Goal: Transaction & Acquisition: Book appointment/travel/reservation

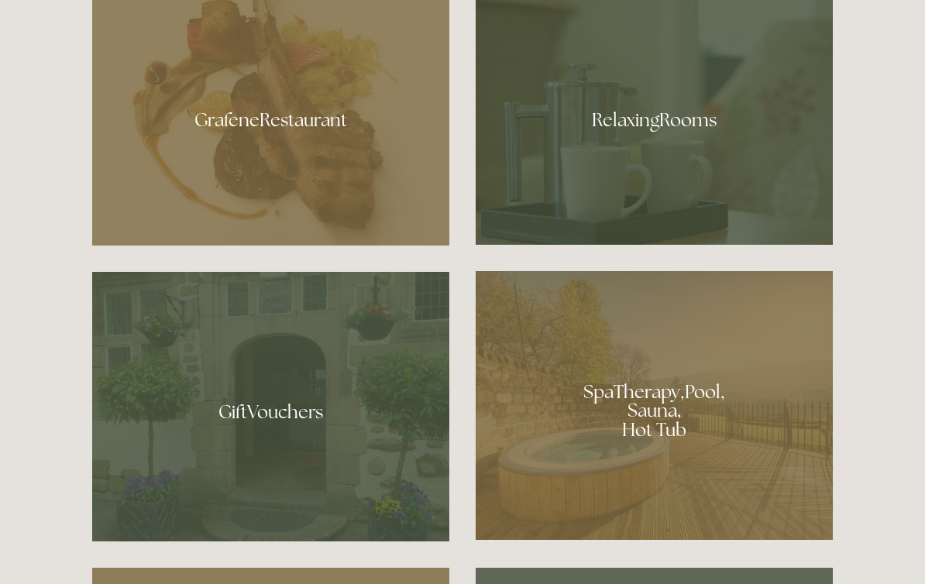
scroll to position [980, 0]
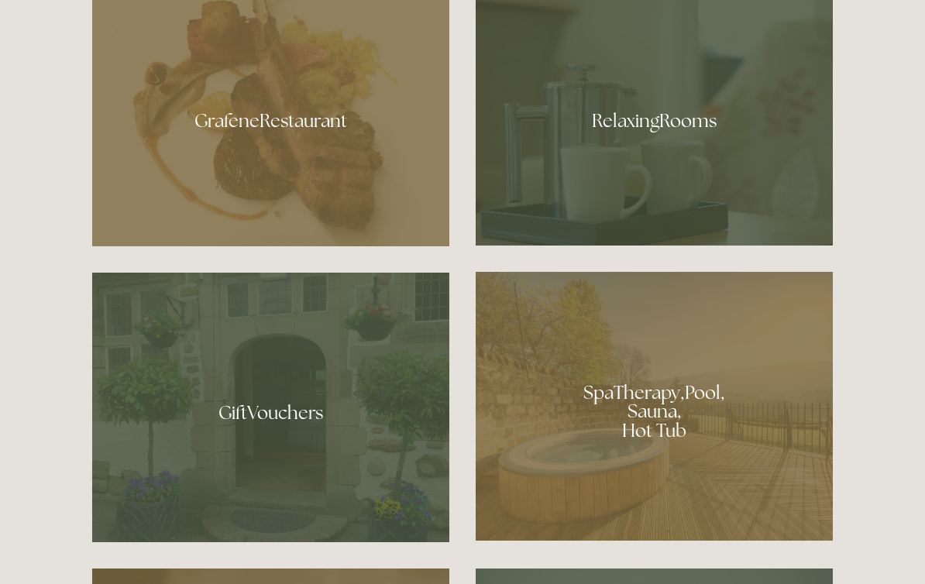
click at [621, 150] on div at bounding box center [654, 115] width 357 height 260
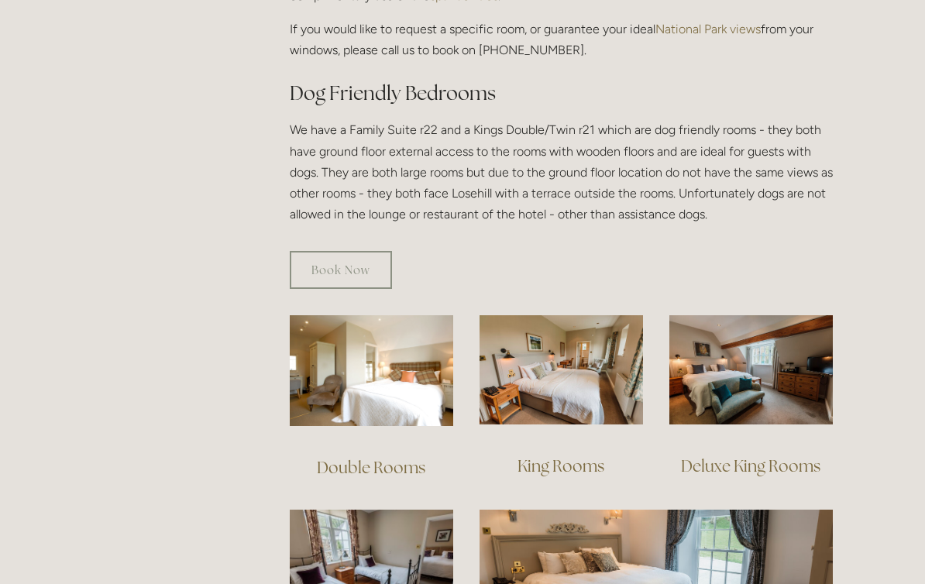
scroll to position [827, 0]
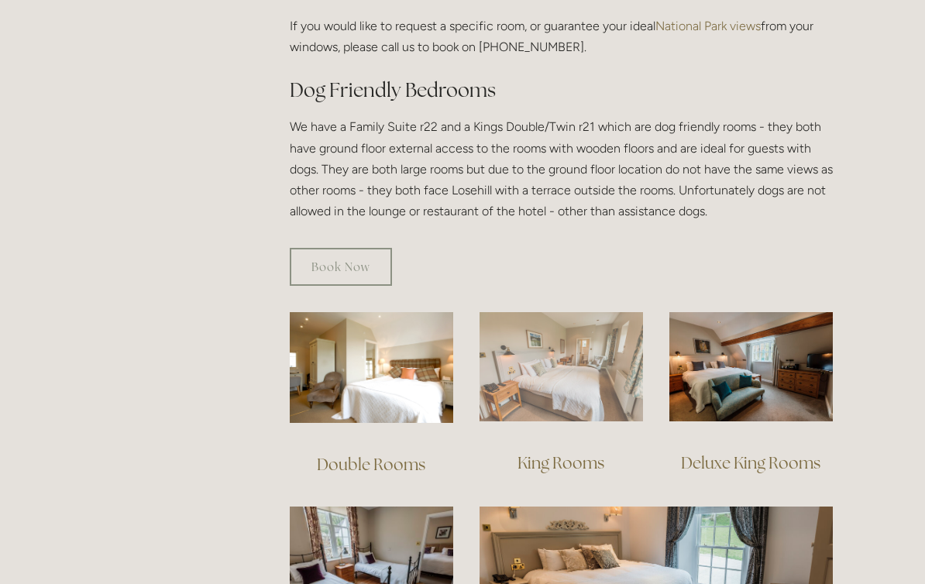
click at [515, 370] on img at bounding box center [561, 366] width 163 height 109
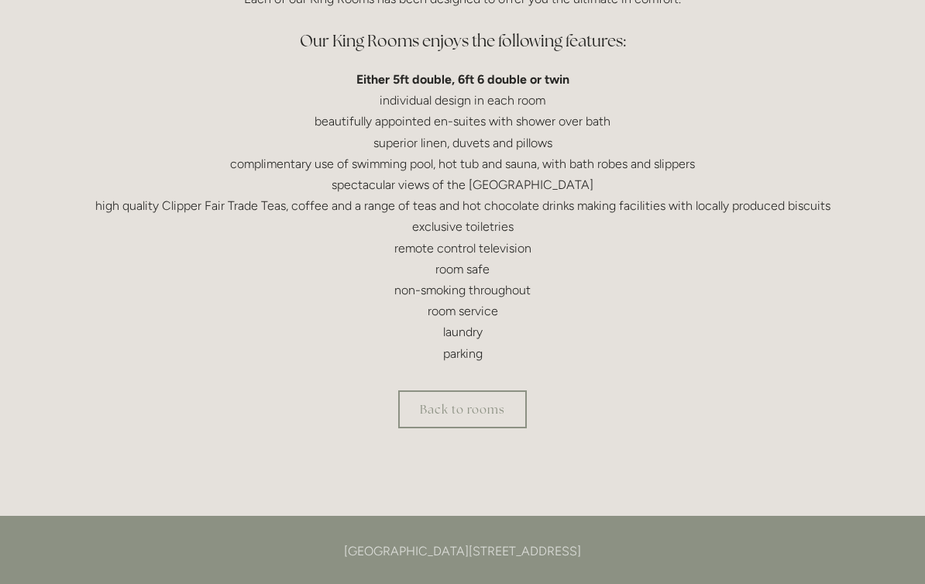
scroll to position [475, 0]
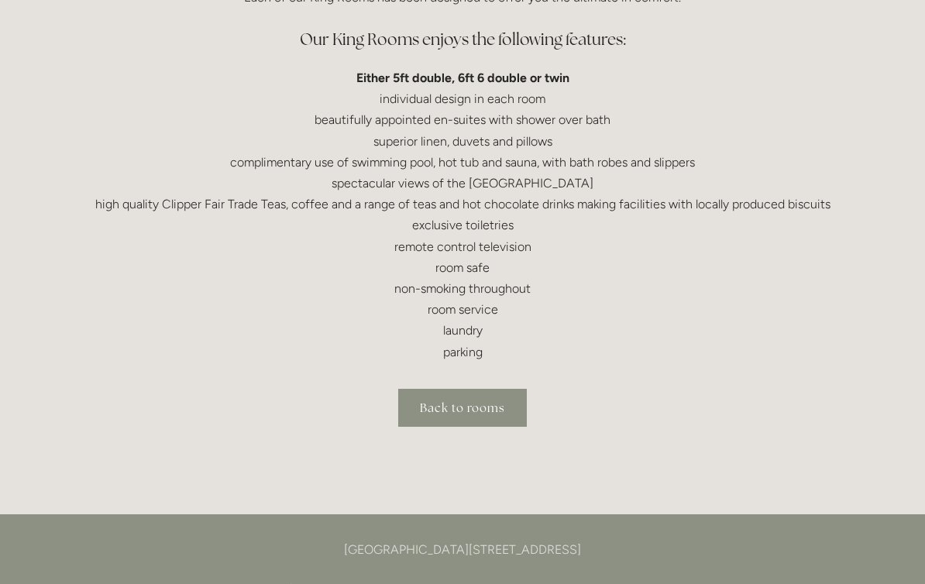
click at [506, 406] on link "Back to rooms" at bounding box center [462, 408] width 129 height 38
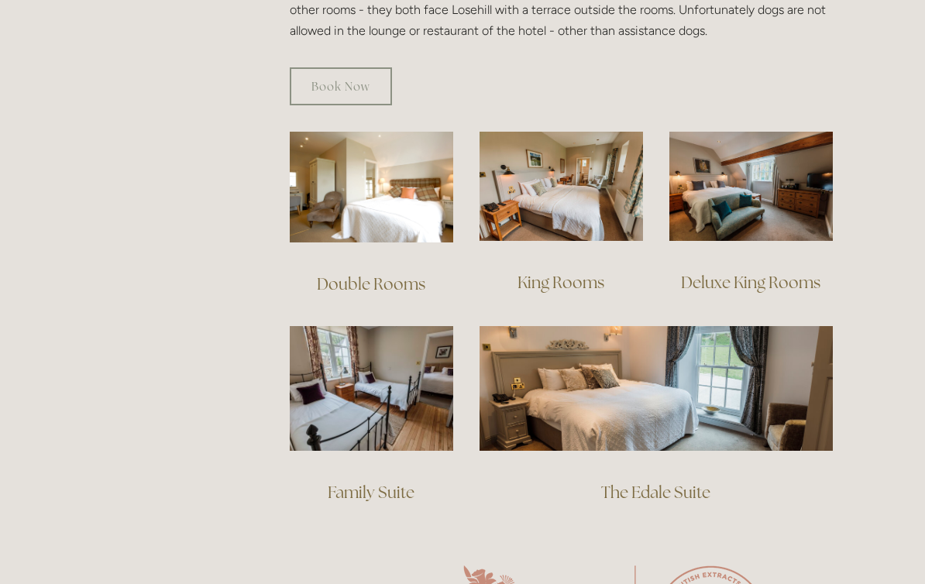
scroll to position [1010, 0]
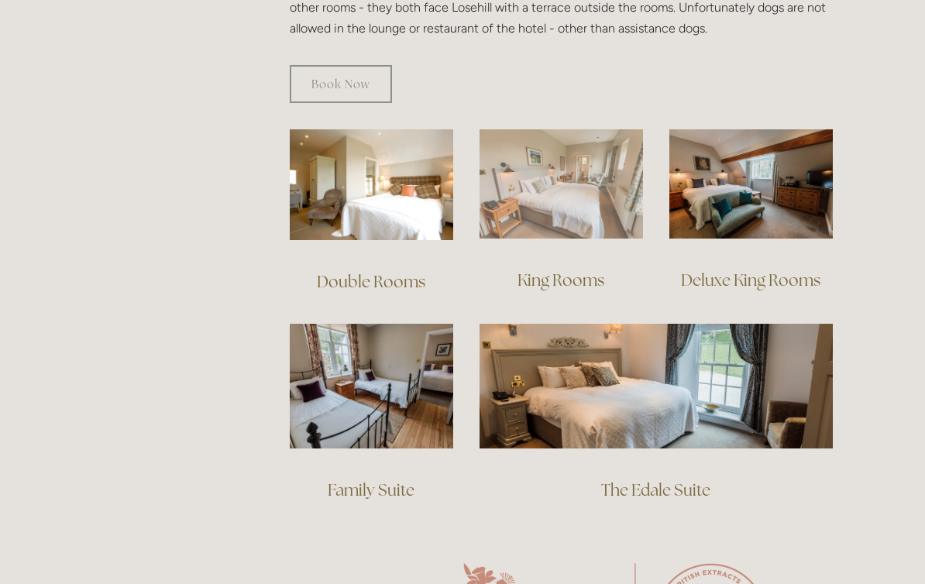
click at [556, 184] on img at bounding box center [561, 183] width 163 height 109
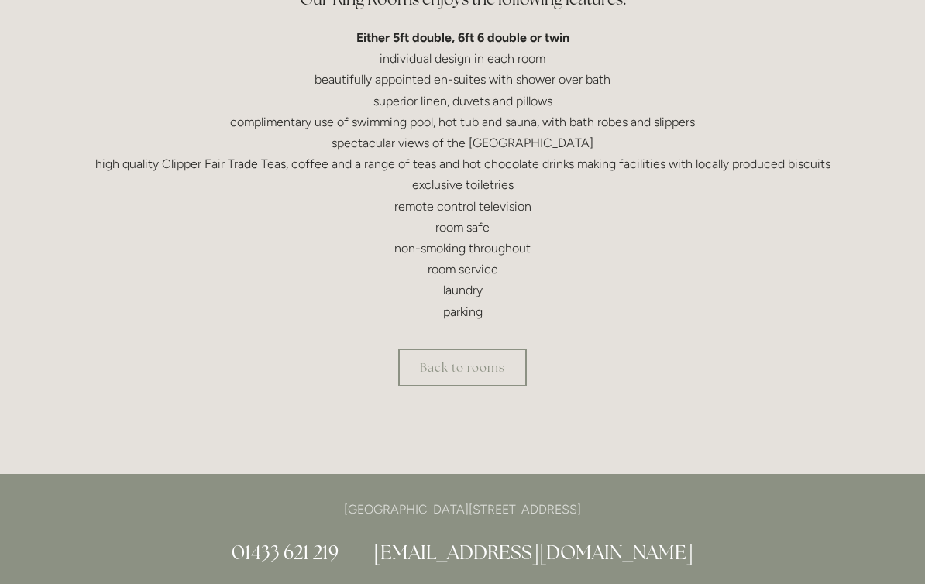
scroll to position [524, 0]
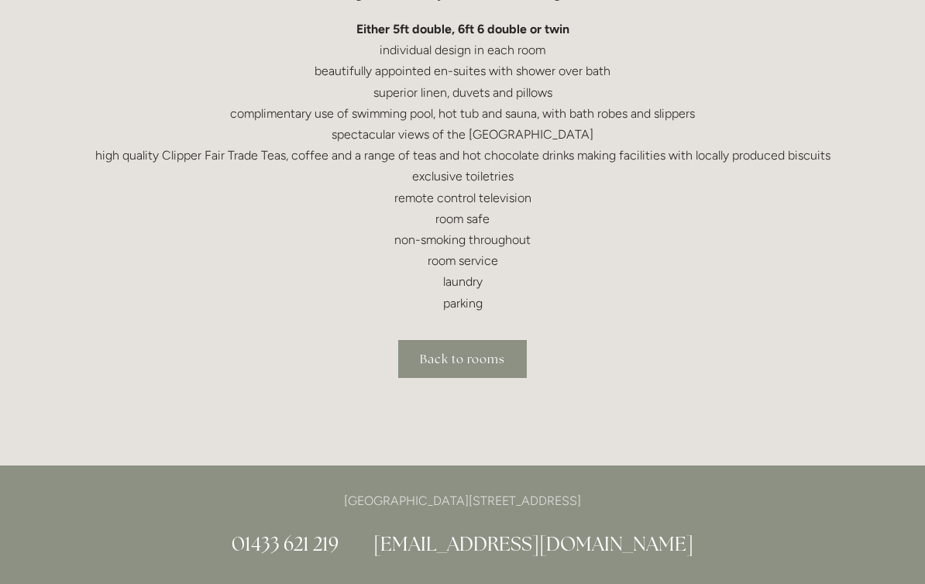
click at [421, 352] on link "Back to rooms" at bounding box center [462, 359] width 129 height 38
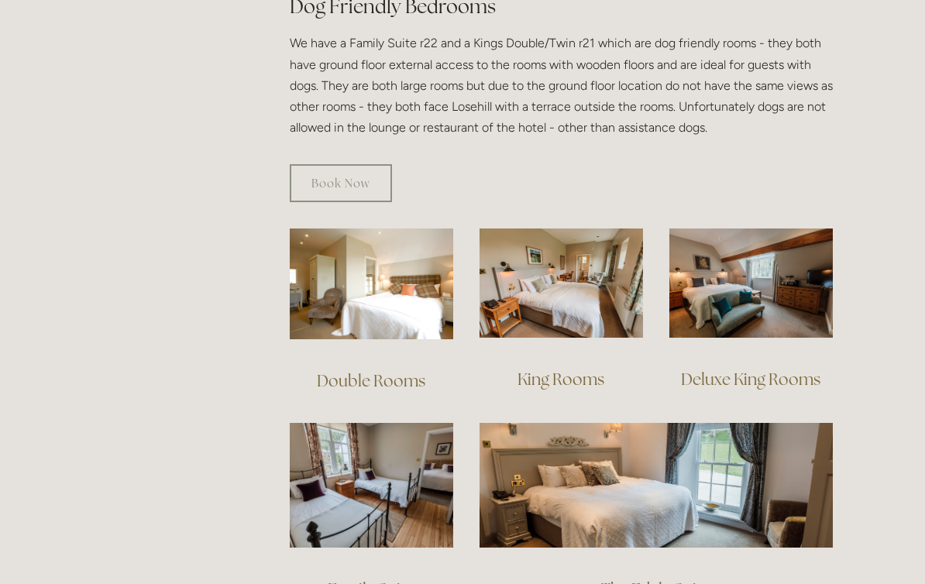
scroll to position [915, 0]
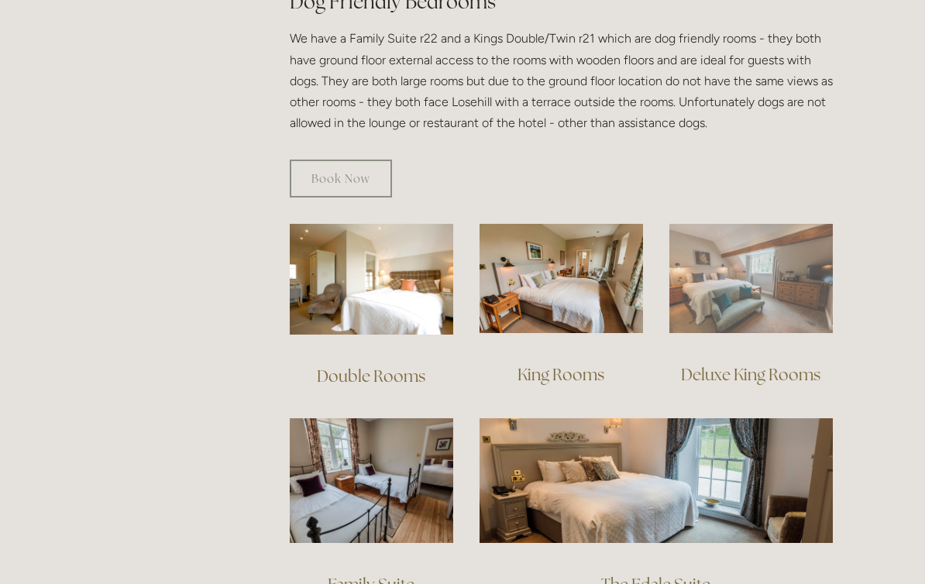
click at [711, 276] on img at bounding box center [750, 278] width 163 height 109
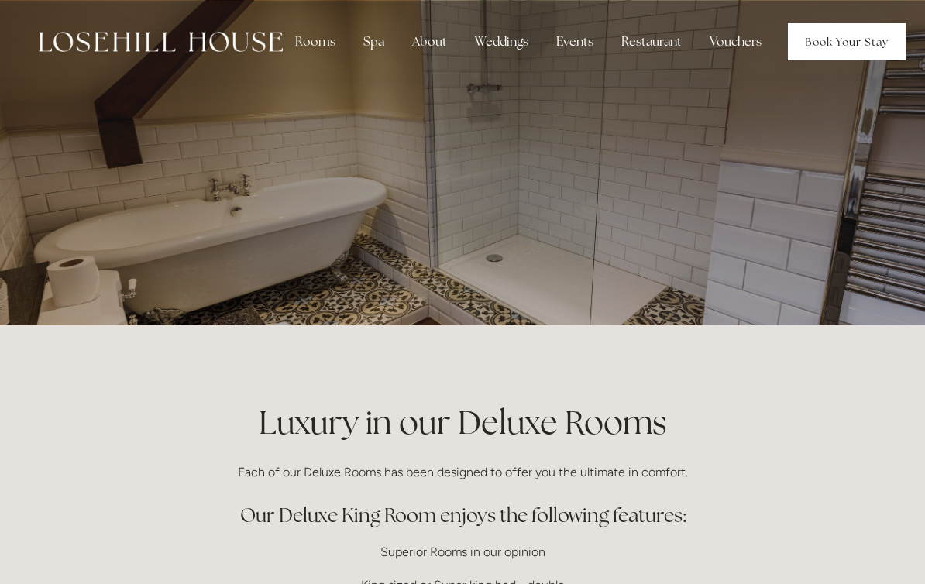
click at [848, 43] on link "Book Your Stay" at bounding box center [847, 41] width 118 height 37
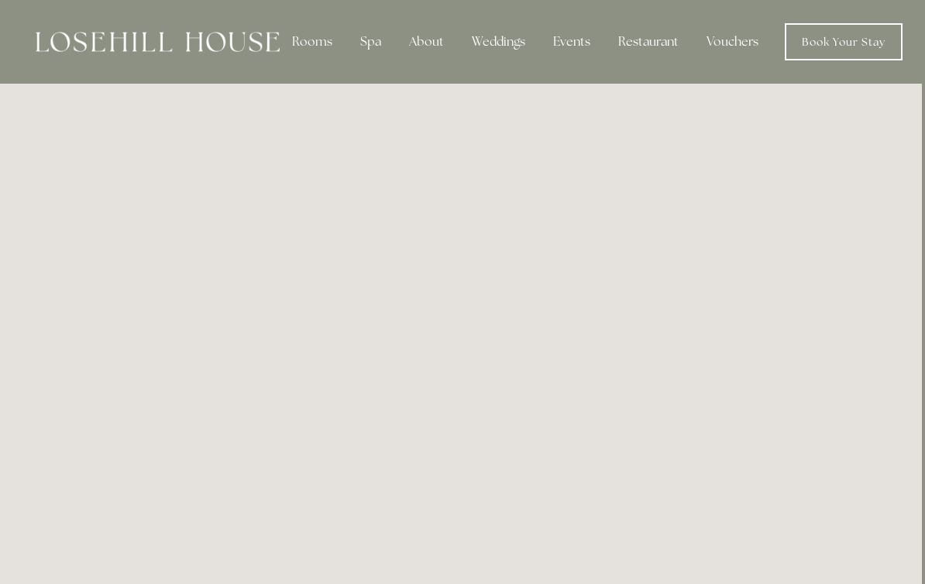
scroll to position [0, 3]
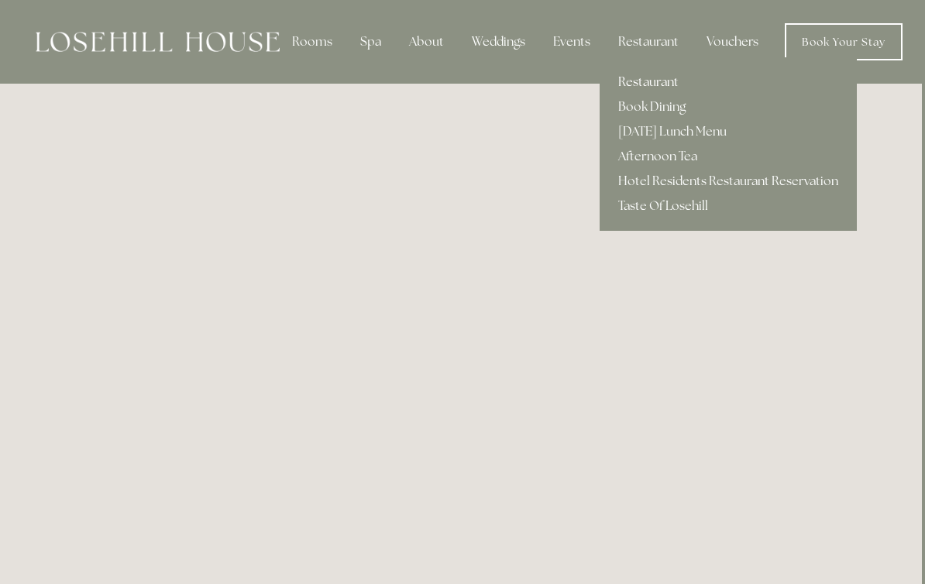
click at [636, 86] on link "Restaurant" at bounding box center [728, 82] width 257 height 25
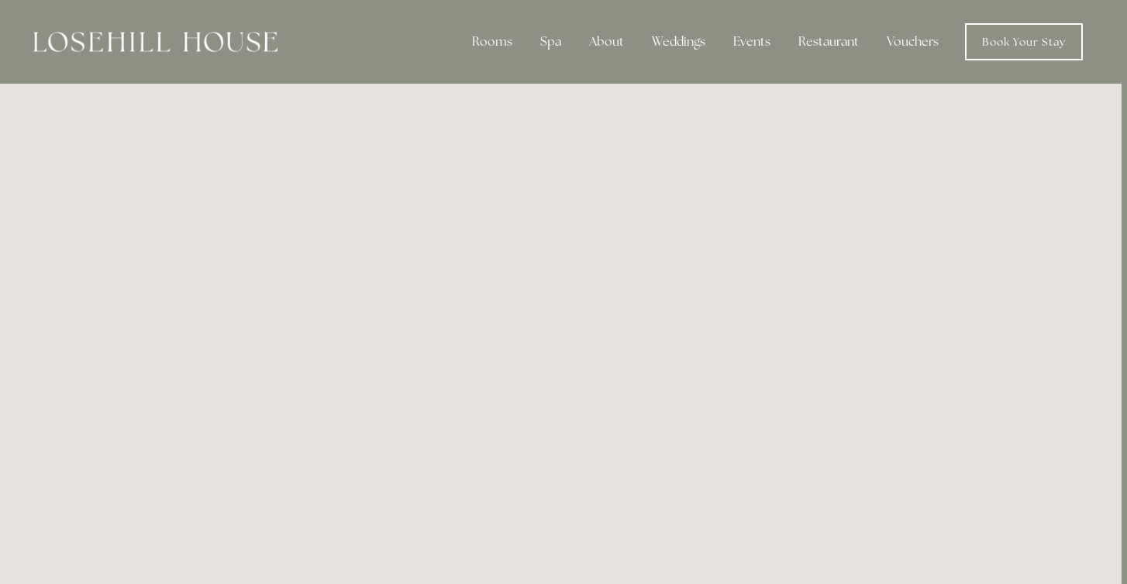
scroll to position [0, 5]
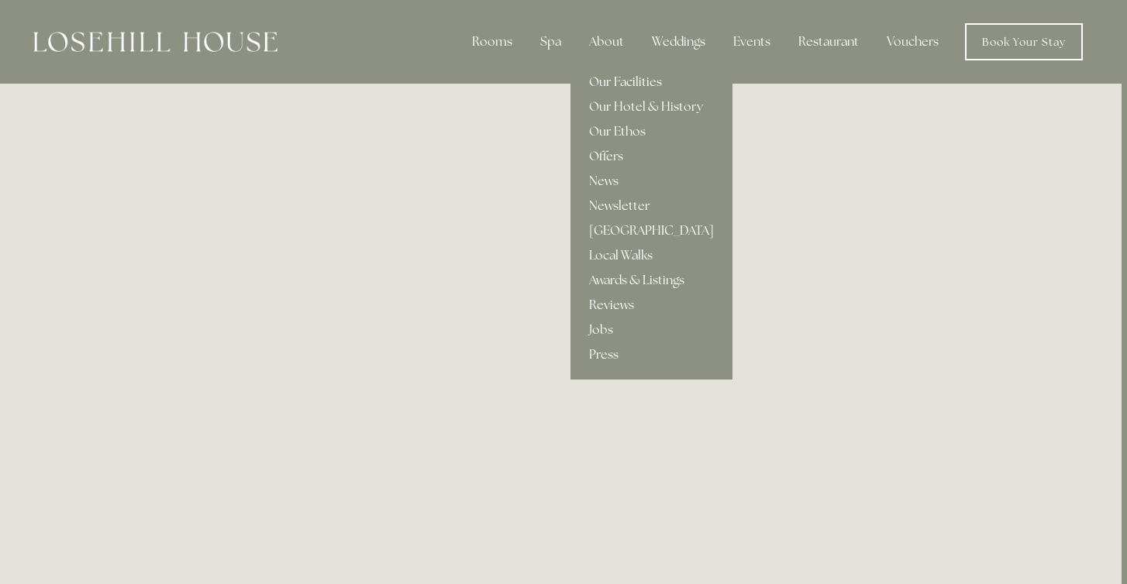
click at [607, 77] on link "Our Facilities" at bounding box center [651, 82] width 162 height 25
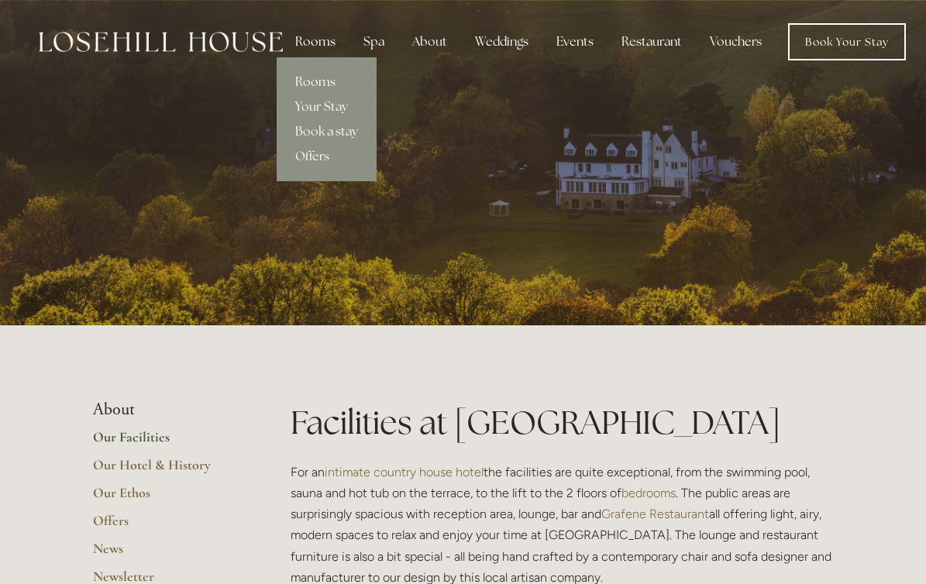
click at [316, 74] on link "Rooms" at bounding box center [327, 82] width 100 height 25
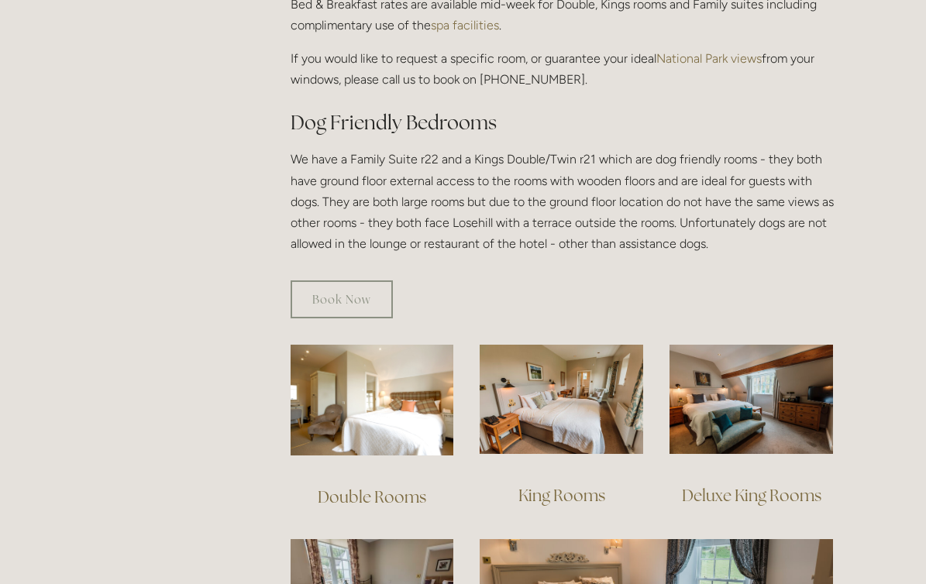
scroll to position [805, 0]
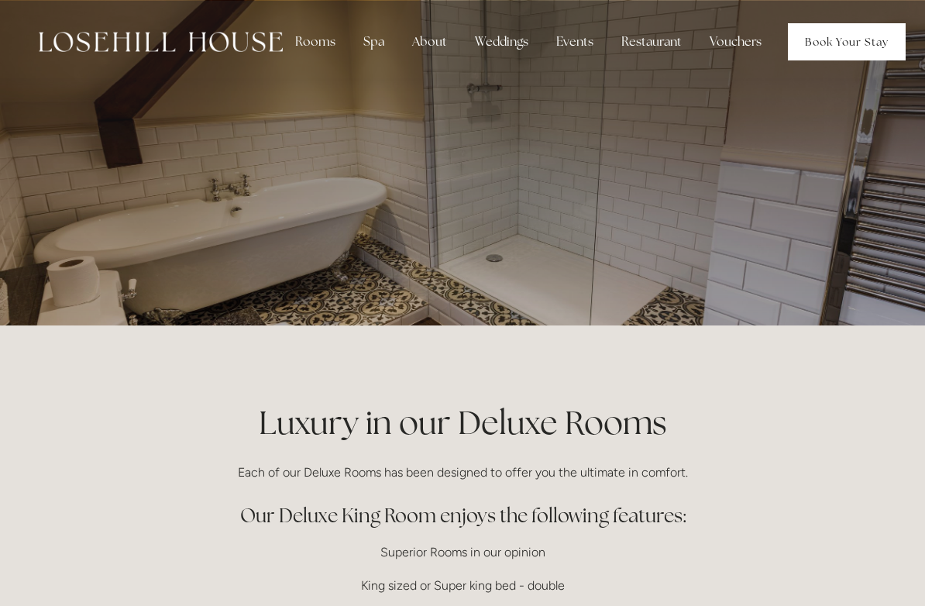
click at [831, 35] on link "Book Your Stay" at bounding box center [847, 41] width 118 height 37
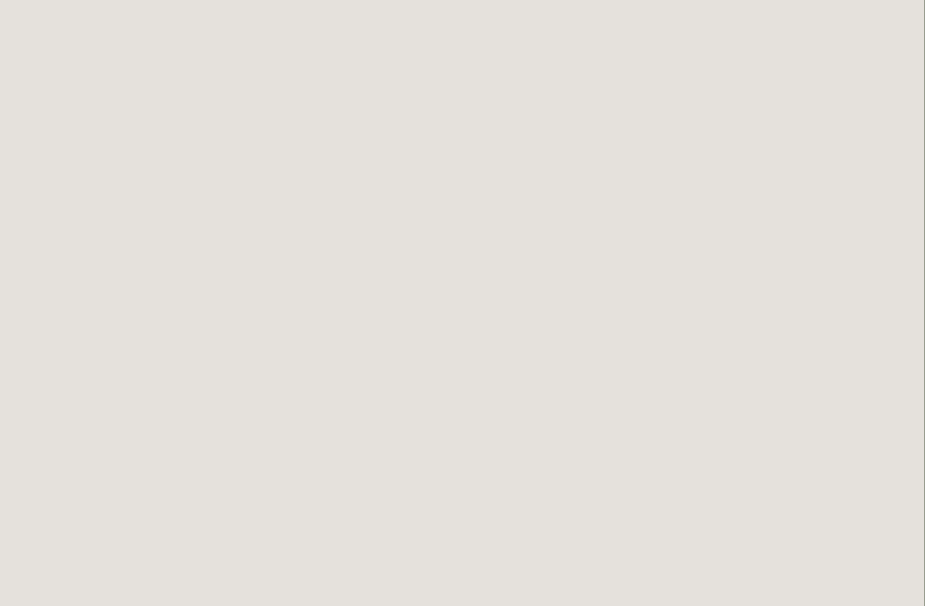
scroll to position [84, 1]
